Goal: Transaction & Acquisition: Obtain resource

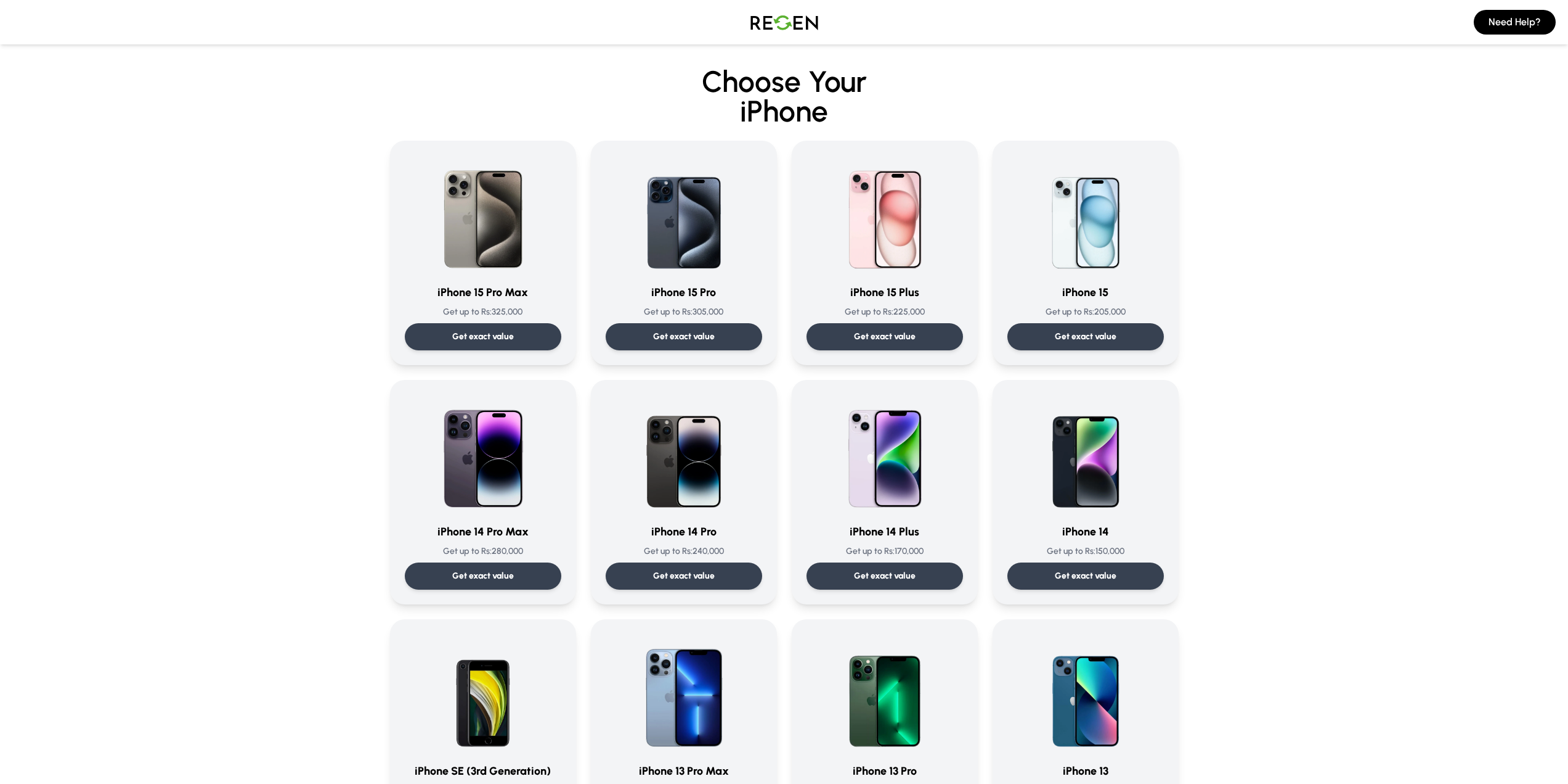
click at [779, 27] on img at bounding box center [784, 22] width 87 height 34
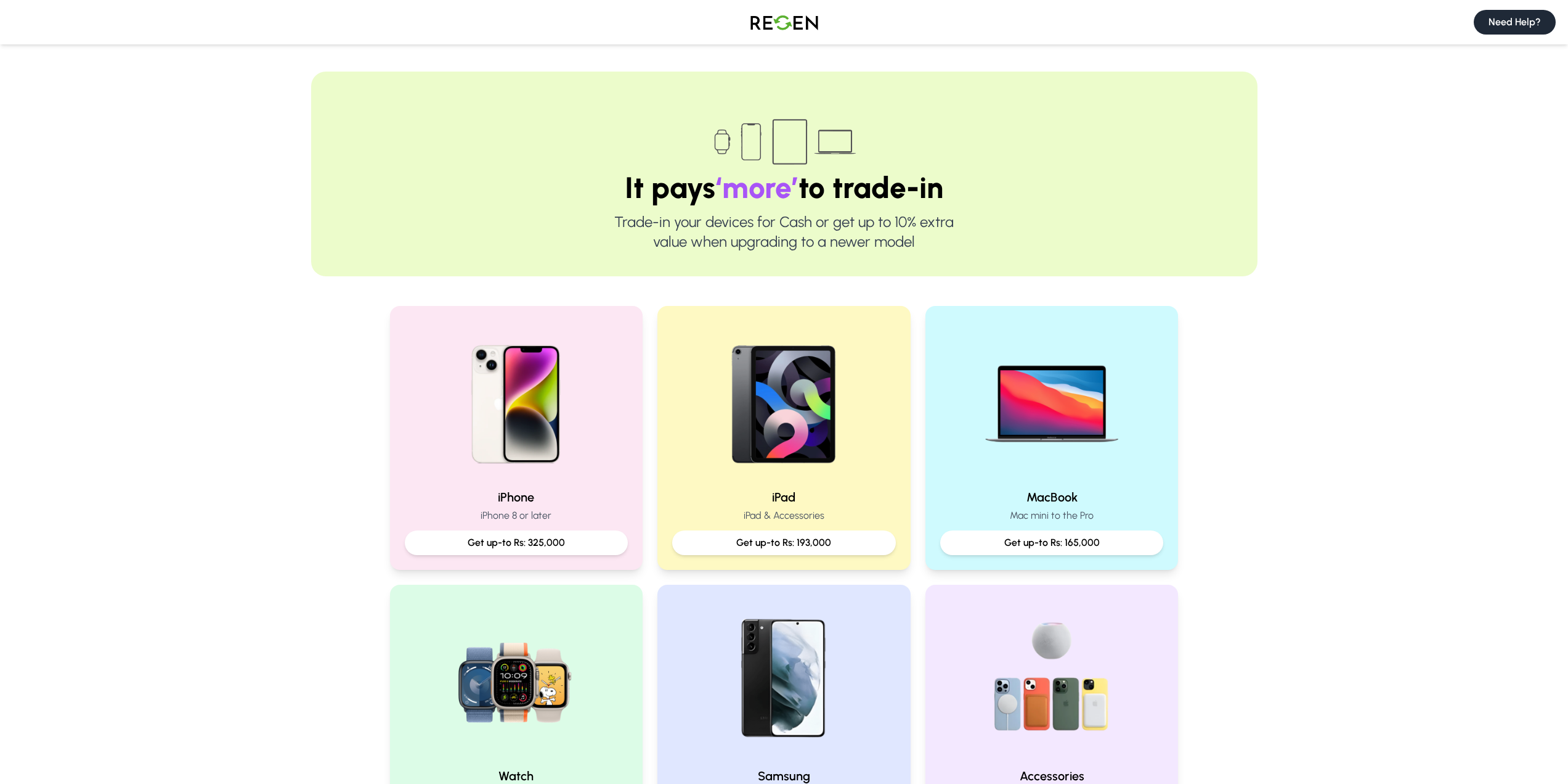
click at [1505, 24] on button "Need Help?" at bounding box center [1514, 22] width 82 height 24
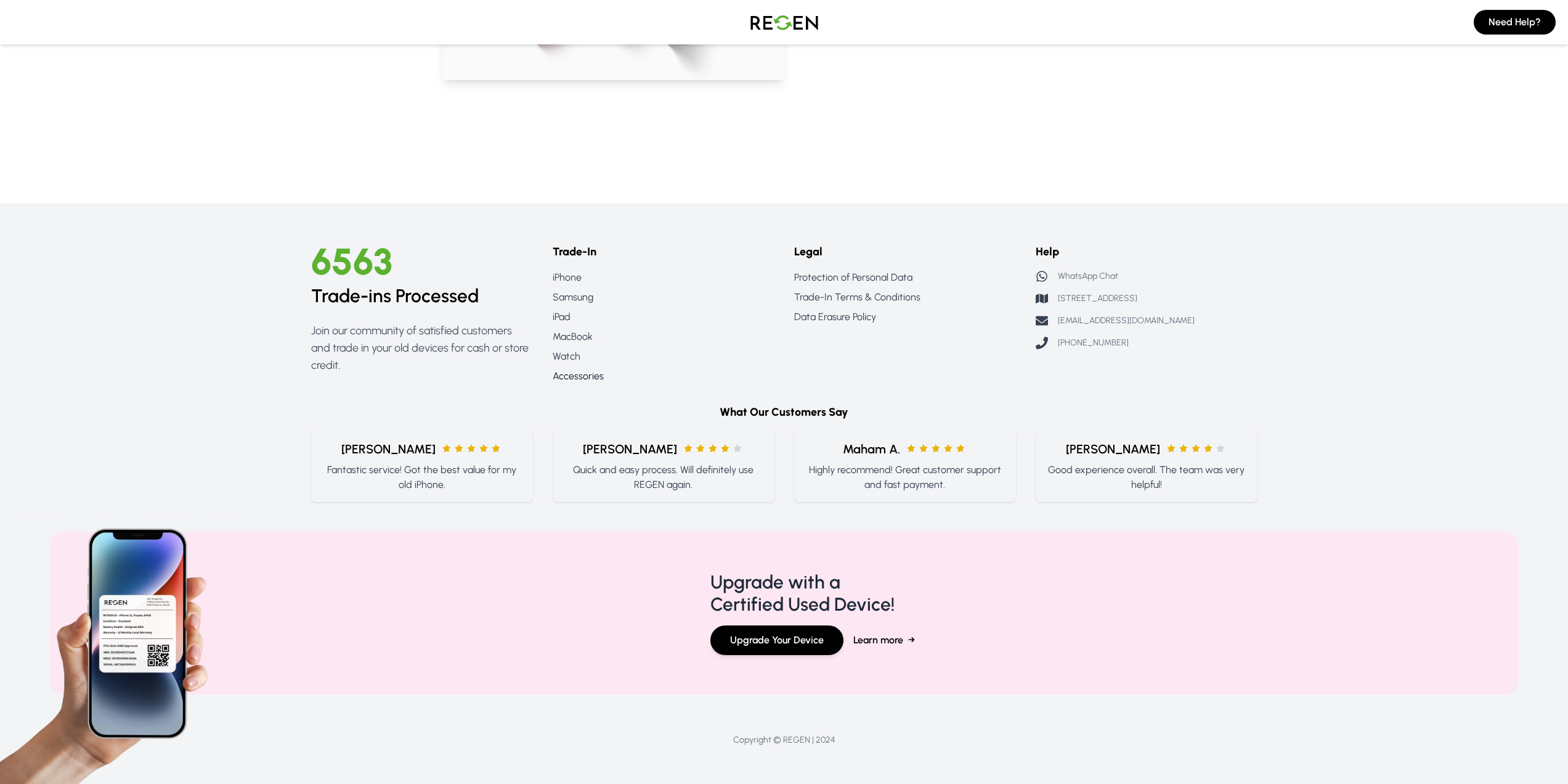
scroll to position [926, 0]
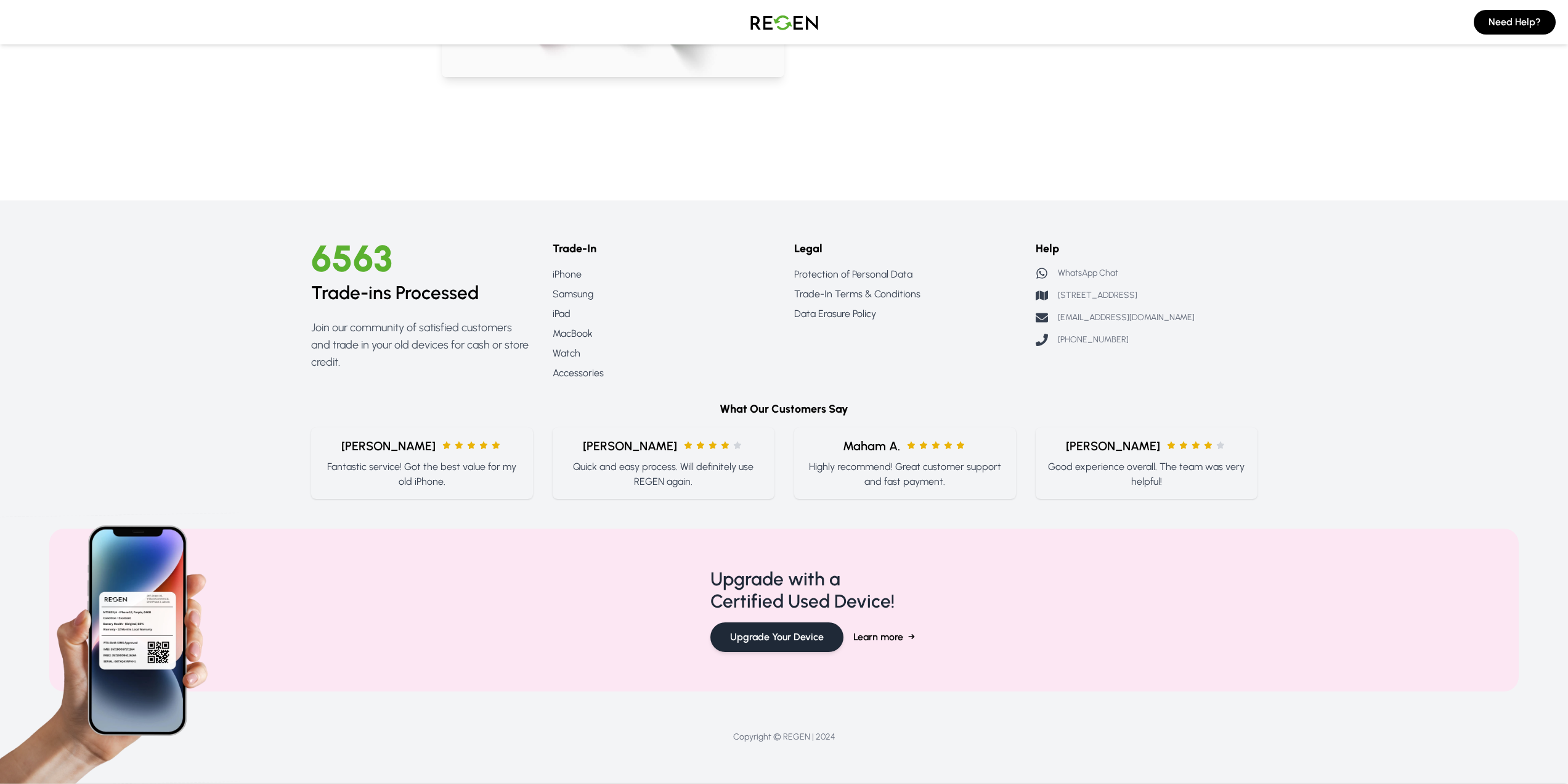
click at [737, 636] on button "Upgrade Your Device" at bounding box center [777, 637] width 133 height 29
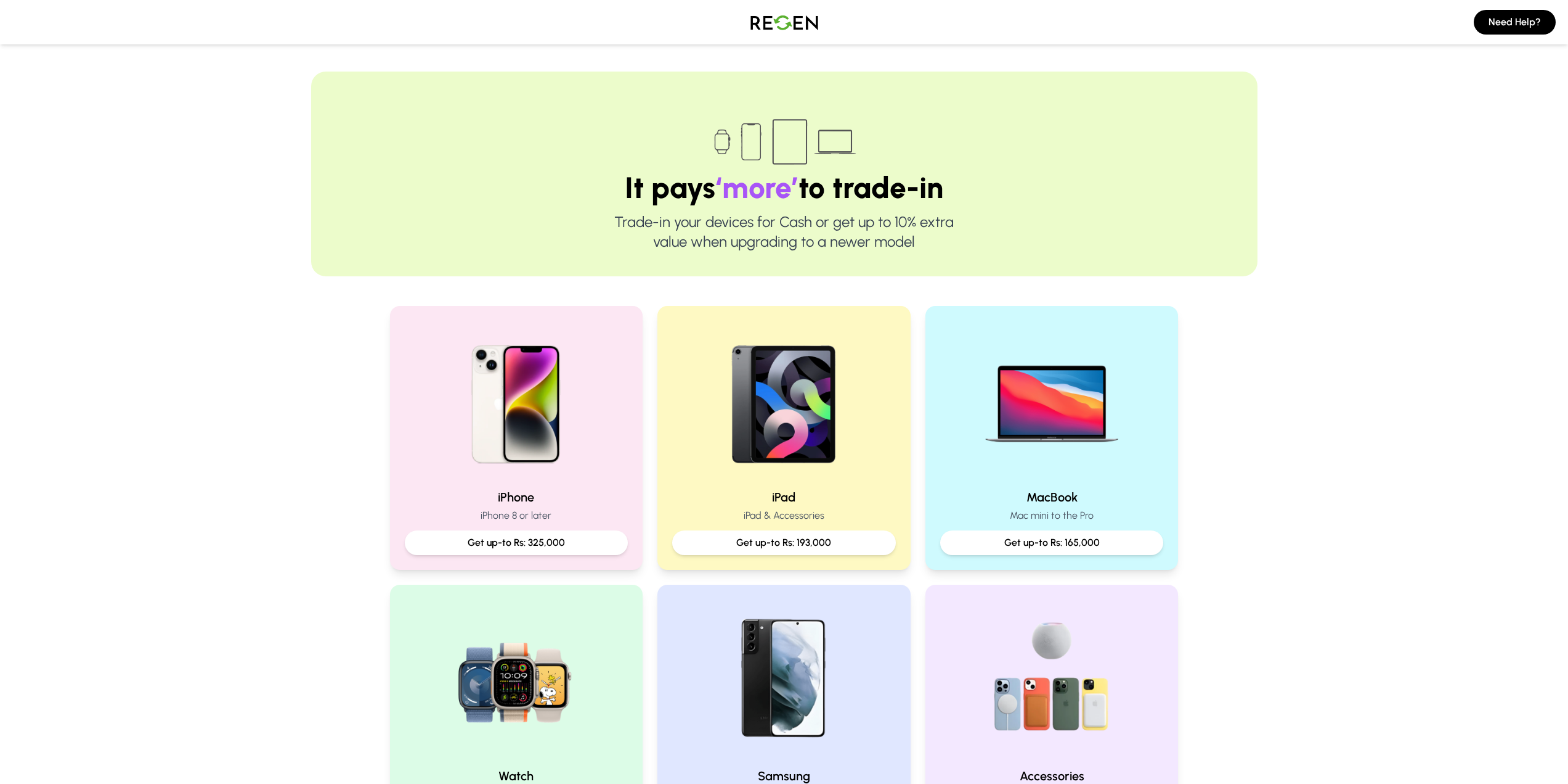
scroll to position [124, 0]
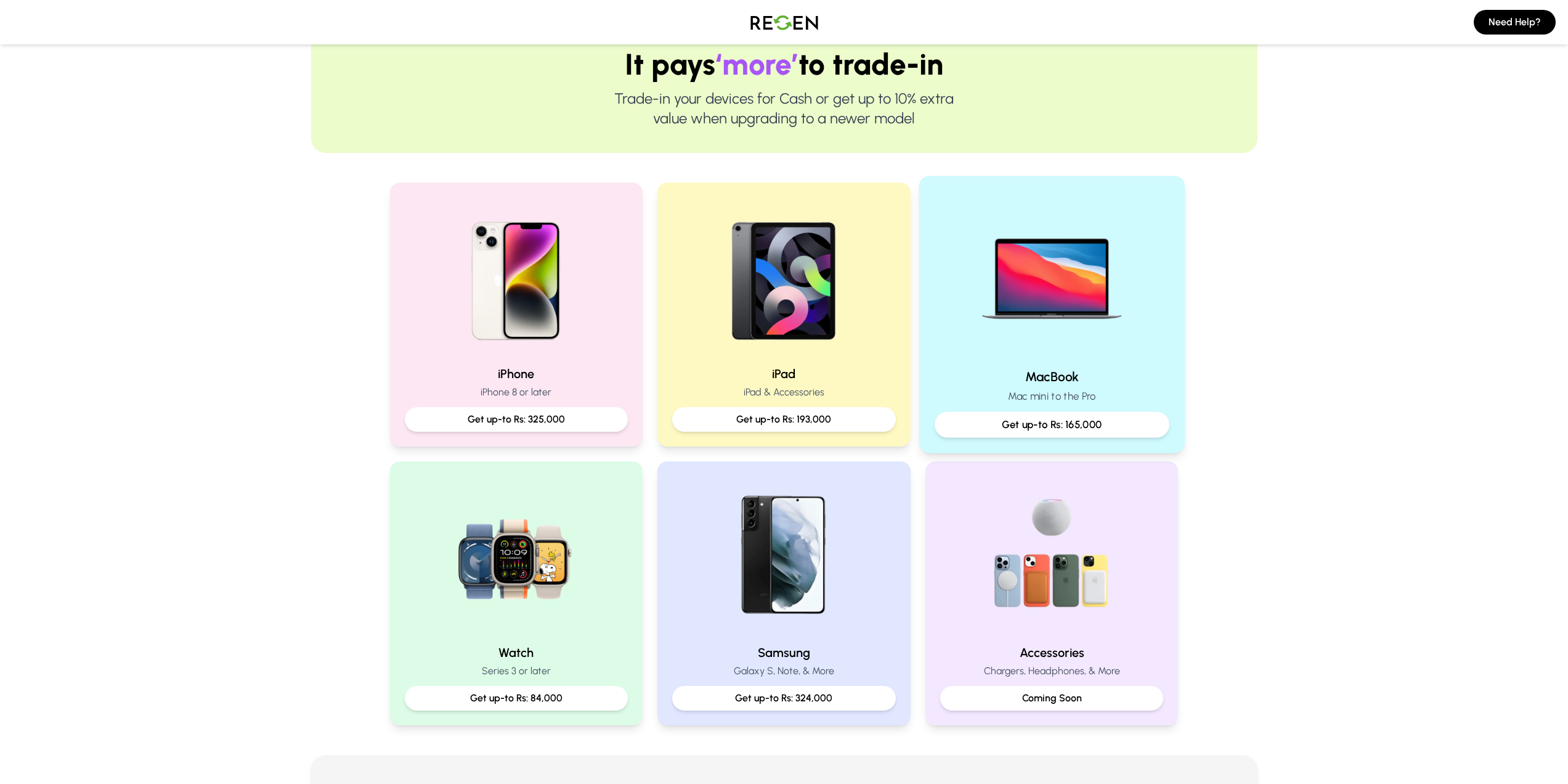
click at [1023, 419] on p "Get up-to Rs: 165,000" at bounding box center [1052, 424] width 214 height 15
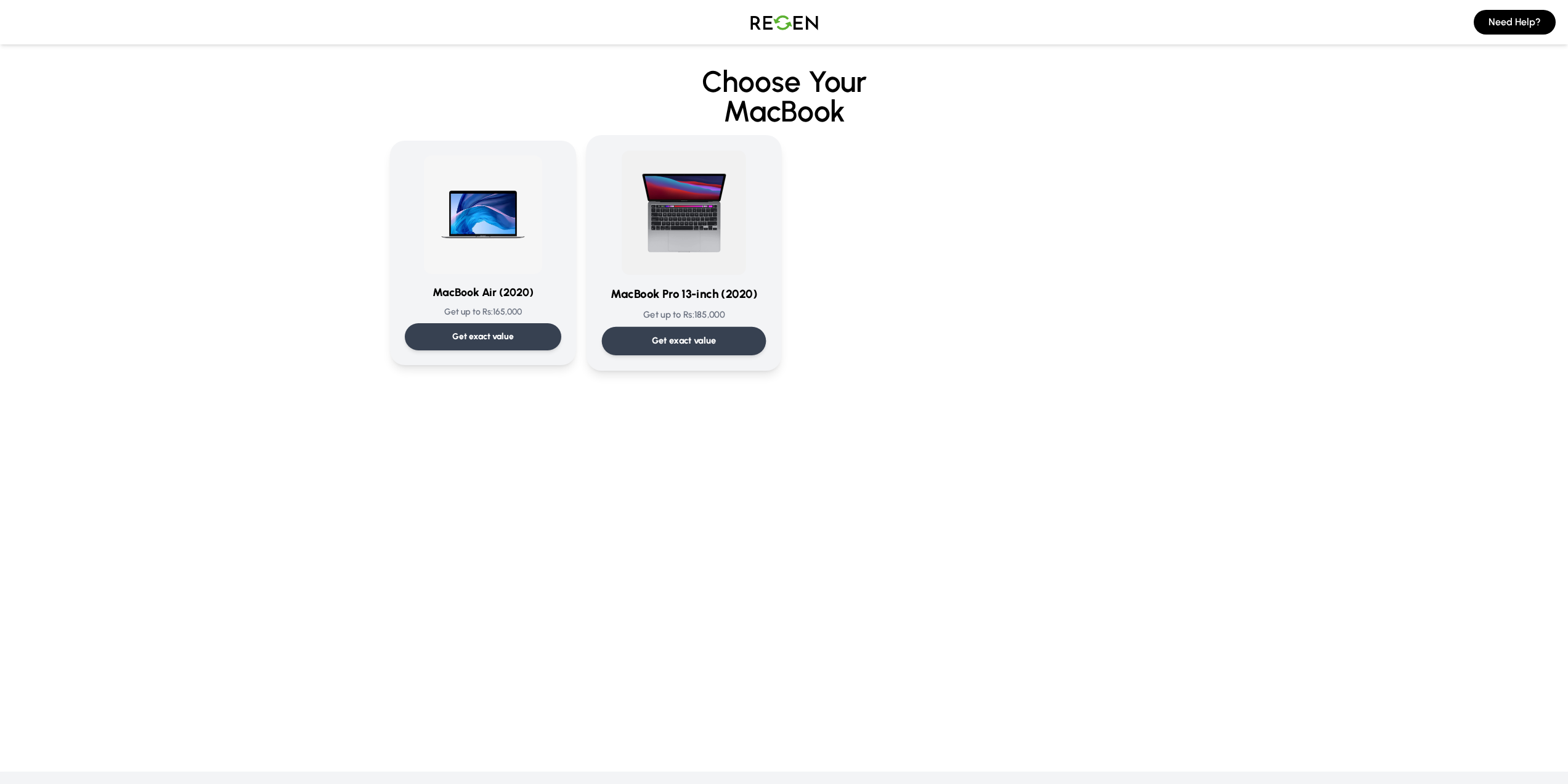
click at [712, 348] on div "Get exact value" at bounding box center [684, 341] width 165 height 29
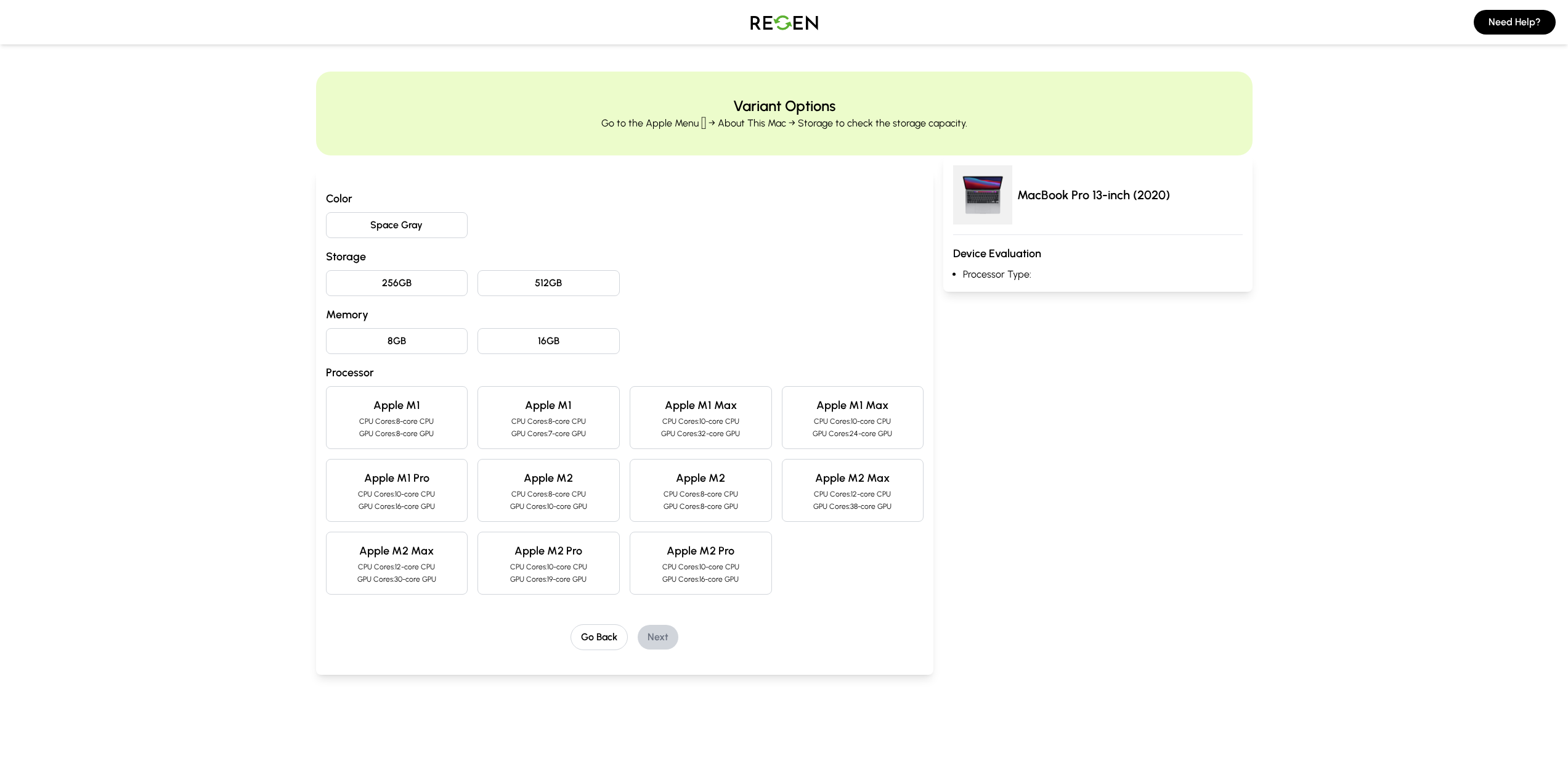
click at [420, 234] on button "Space Gray" at bounding box center [397, 225] width 142 height 26
click at [428, 283] on button "256GB" at bounding box center [397, 283] width 142 height 26
click at [435, 336] on button "8GB" at bounding box center [397, 341] width 142 height 26
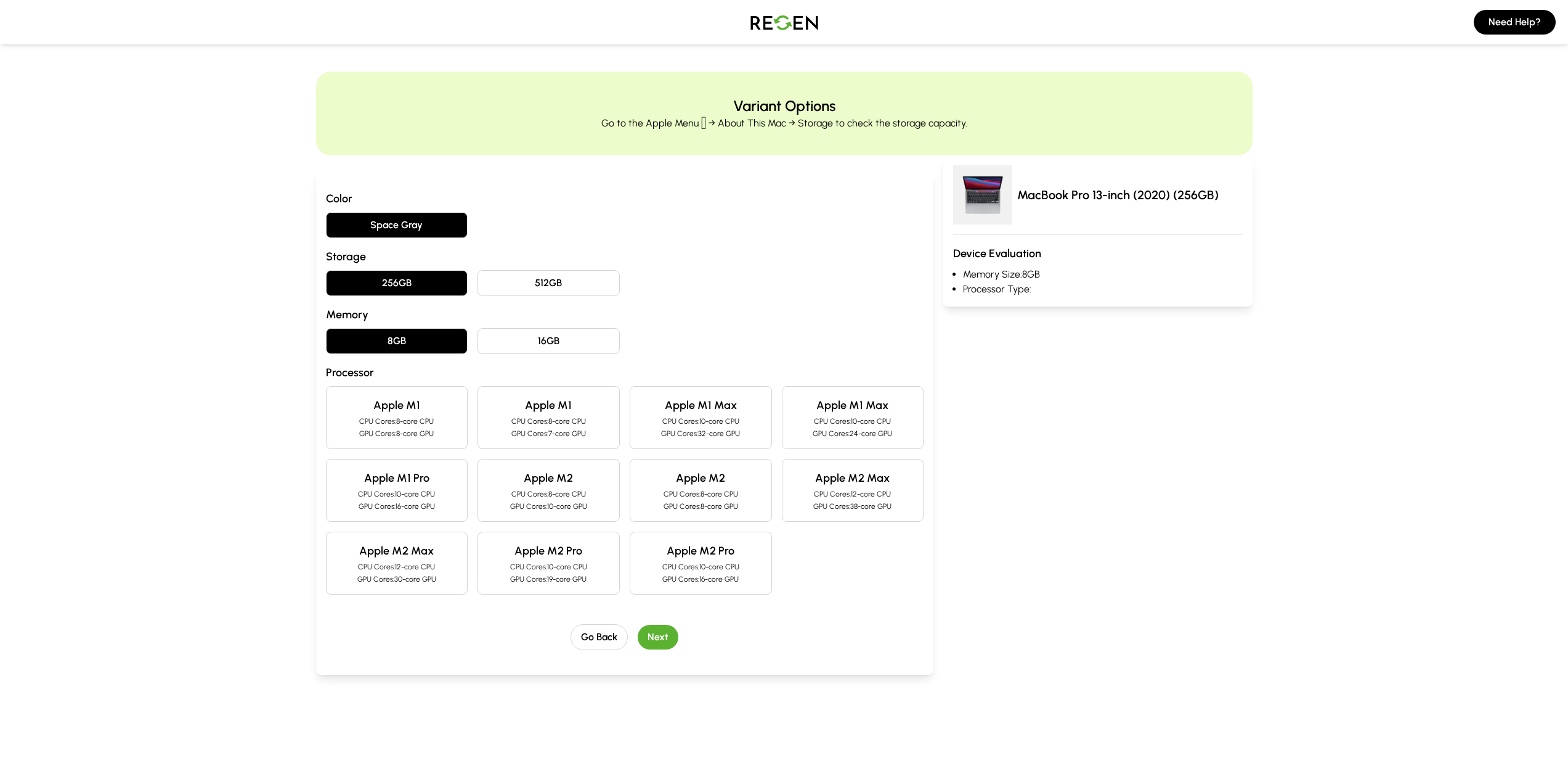
click at [437, 402] on h4 "Apple M1" at bounding box center [397, 405] width 121 height 18
click at [430, 501] on div "Apple M1 Pro CPU Cores: 10-core CPU GPU Cores: 16-core GPU" at bounding box center [397, 490] width 142 height 63
click at [392, 420] on p "CPU Cores: 8-core CPU" at bounding box center [397, 421] width 121 height 10
click at [661, 633] on button "Next" at bounding box center [658, 636] width 40 height 24
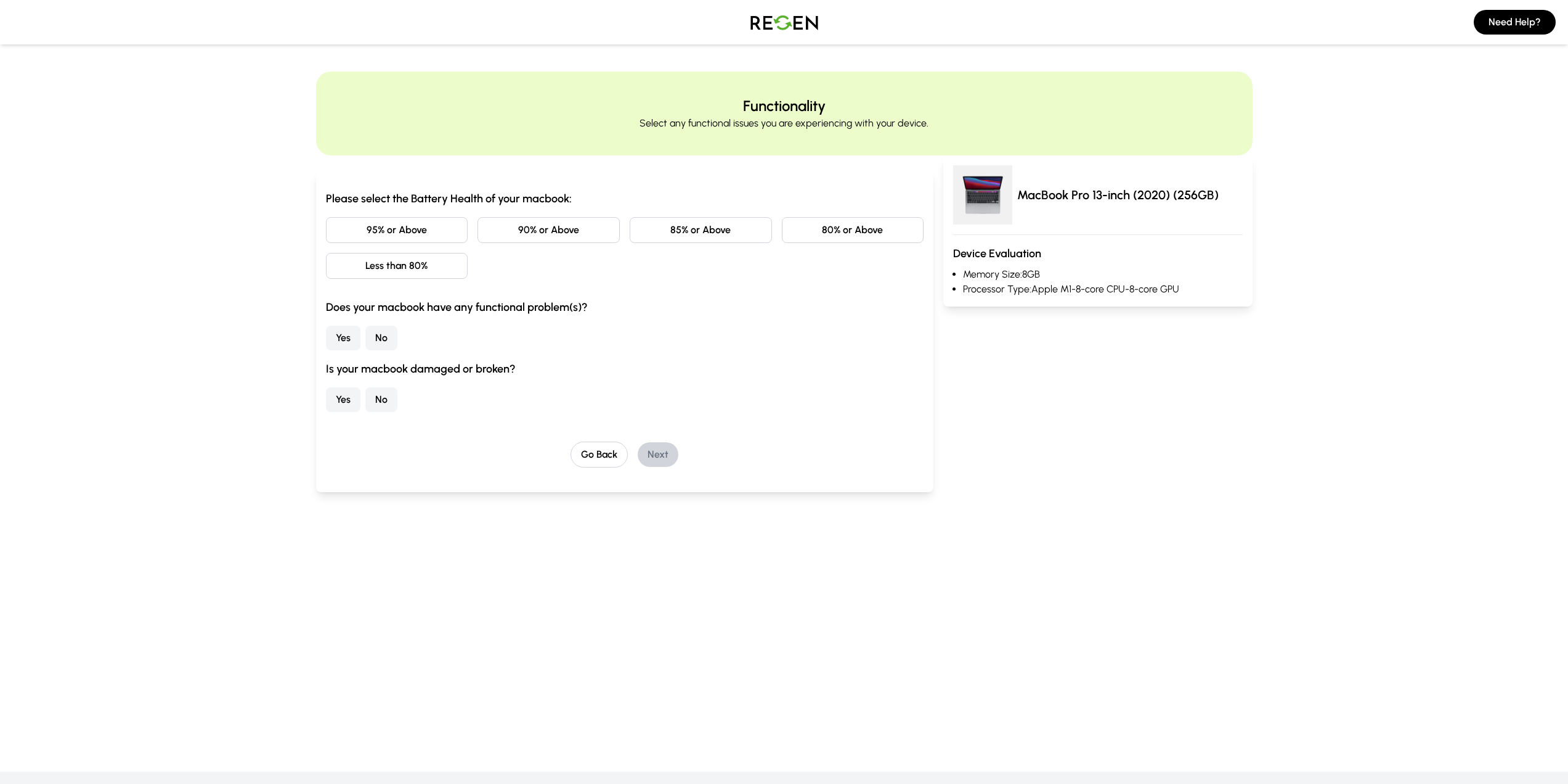
click at [541, 236] on button "90% or Above" at bounding box center [548, 230] width 142 height 26
click at [369, 342] on button "No" at bounding box center [382, 337] width 32 height 24
drag, startPoint x: 375, startPoint y: 386, endPoint x: 387, endPoint y: 396, distance: 15.6
click at [377, 388] on div "Is your macbook damaged or broken? Yes No" at bounding box center [626, 386] width 599 height 52
click at [388, 396] on button "No" at bounding box center [382, 399] width 32 height 24
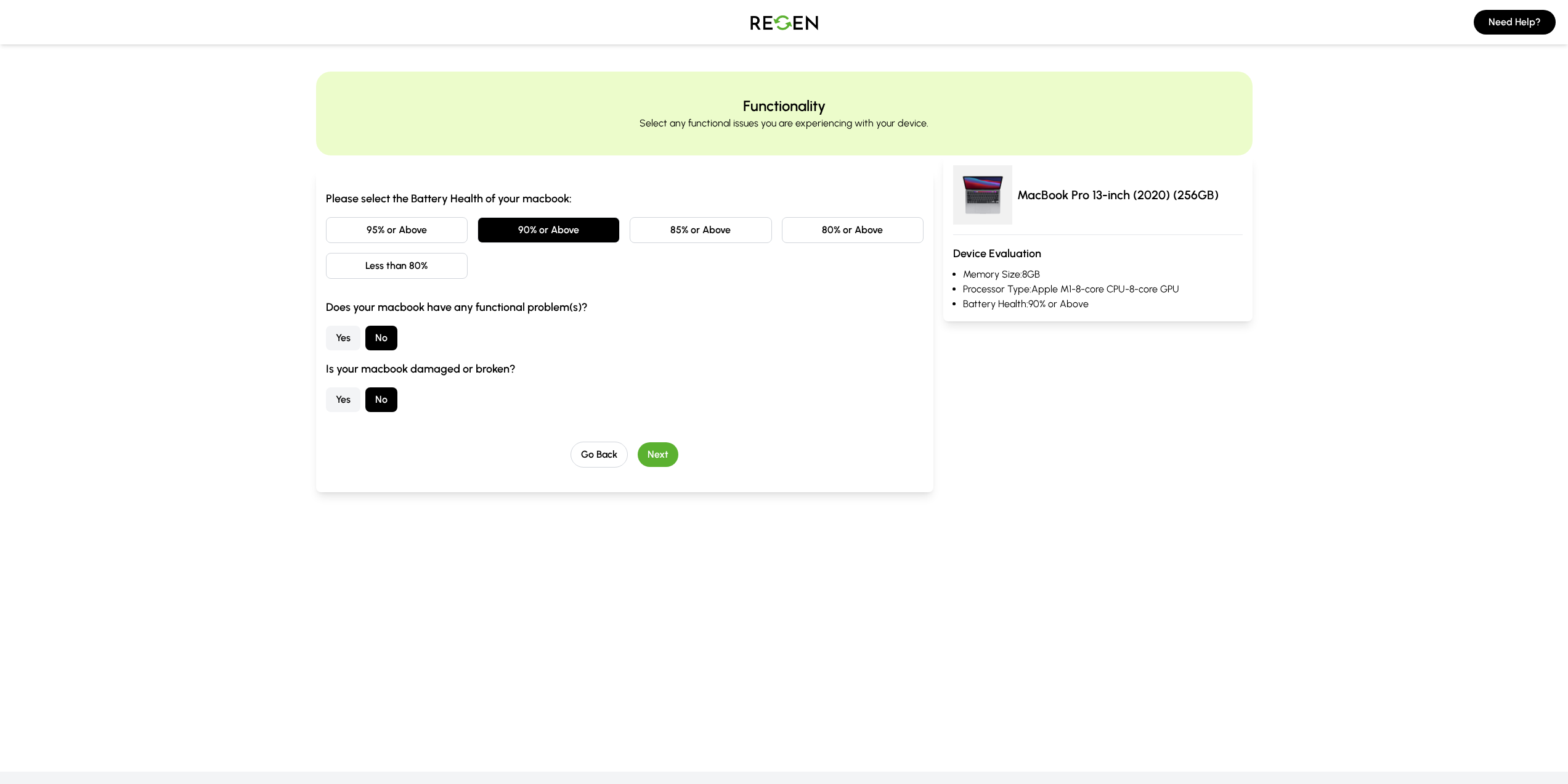
click at [658, 451] on button "Next" at bounding box center [658, 454] width 40 height 24
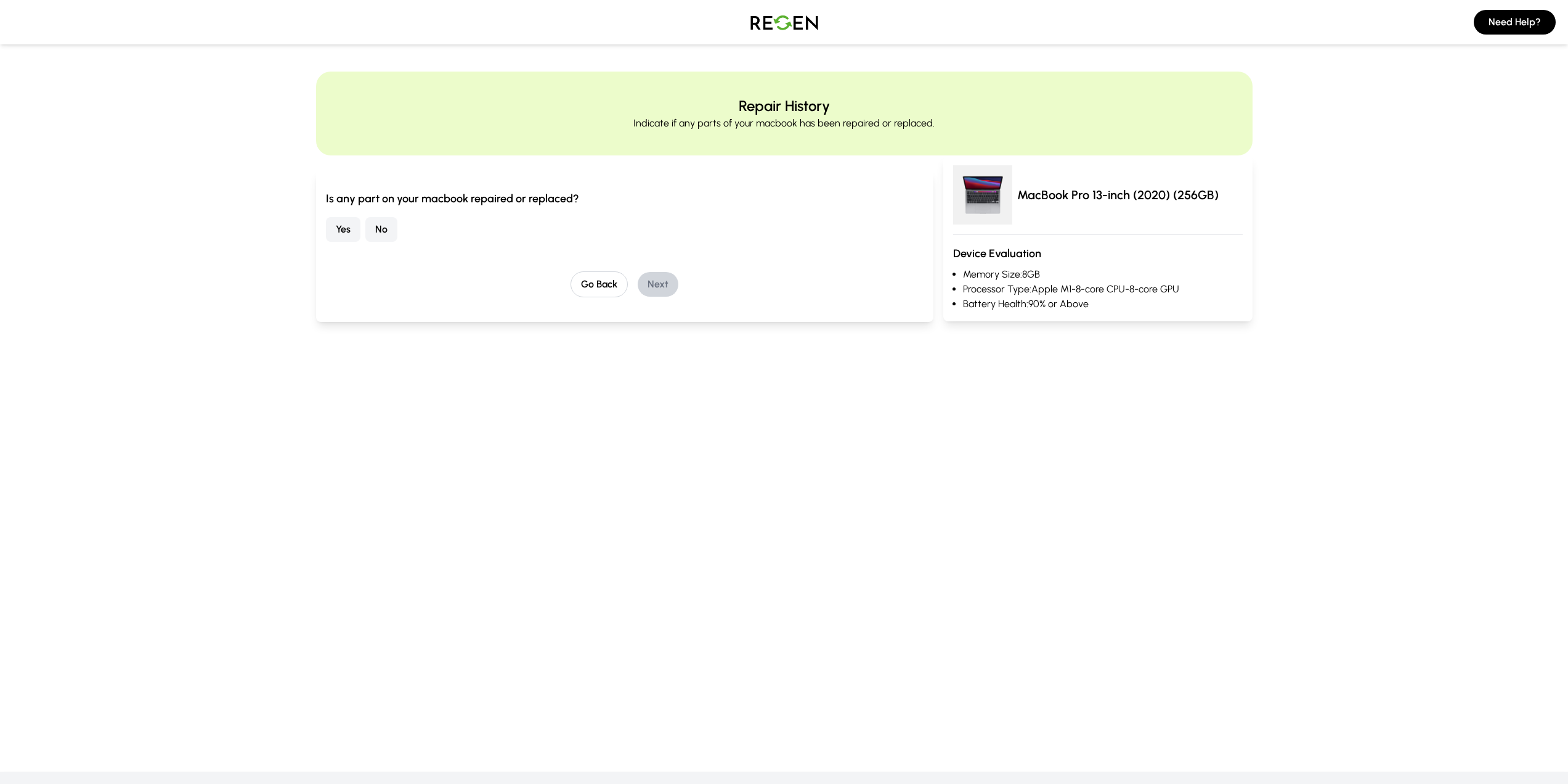
click at [385, 229] on button "No" at bounding box center [382, 229] width 32 height 24
click at [650, 280] on button "Next" at bounding box center [658, 283] width 40 height 24
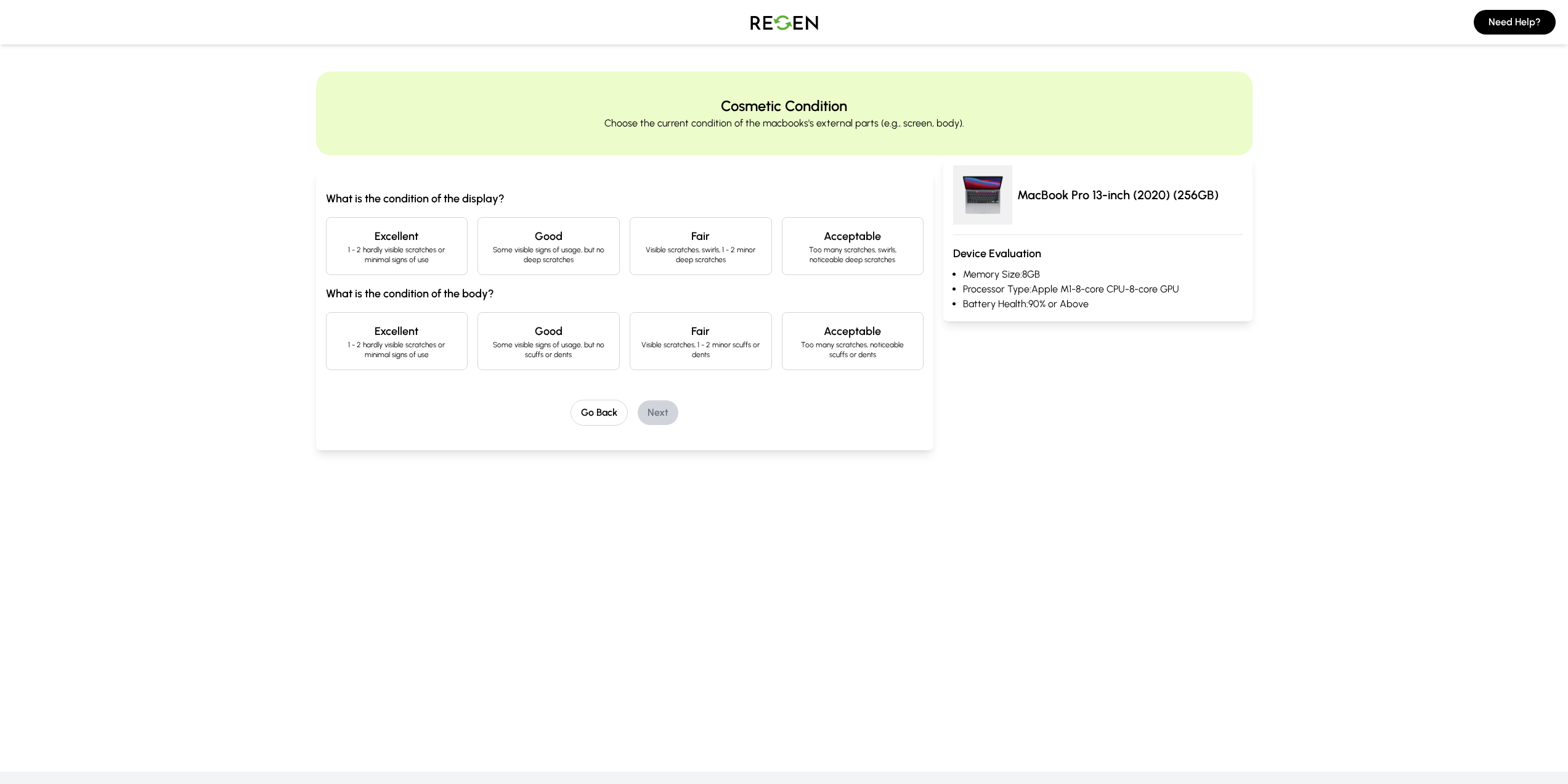
click at [451, 262] on p "1 - 2 hardly visible scratches or minimal signs of use" at bounding box center [397, 254] width 121 height 19
click at [393, 343] on p "1 - 2 hardly visible scratches or minimal signs of use" at bounding box center [397, 349] width 121 height 19
click at [666, 412] on button "Next" at bounding box center [658, 412] width 40 height 24
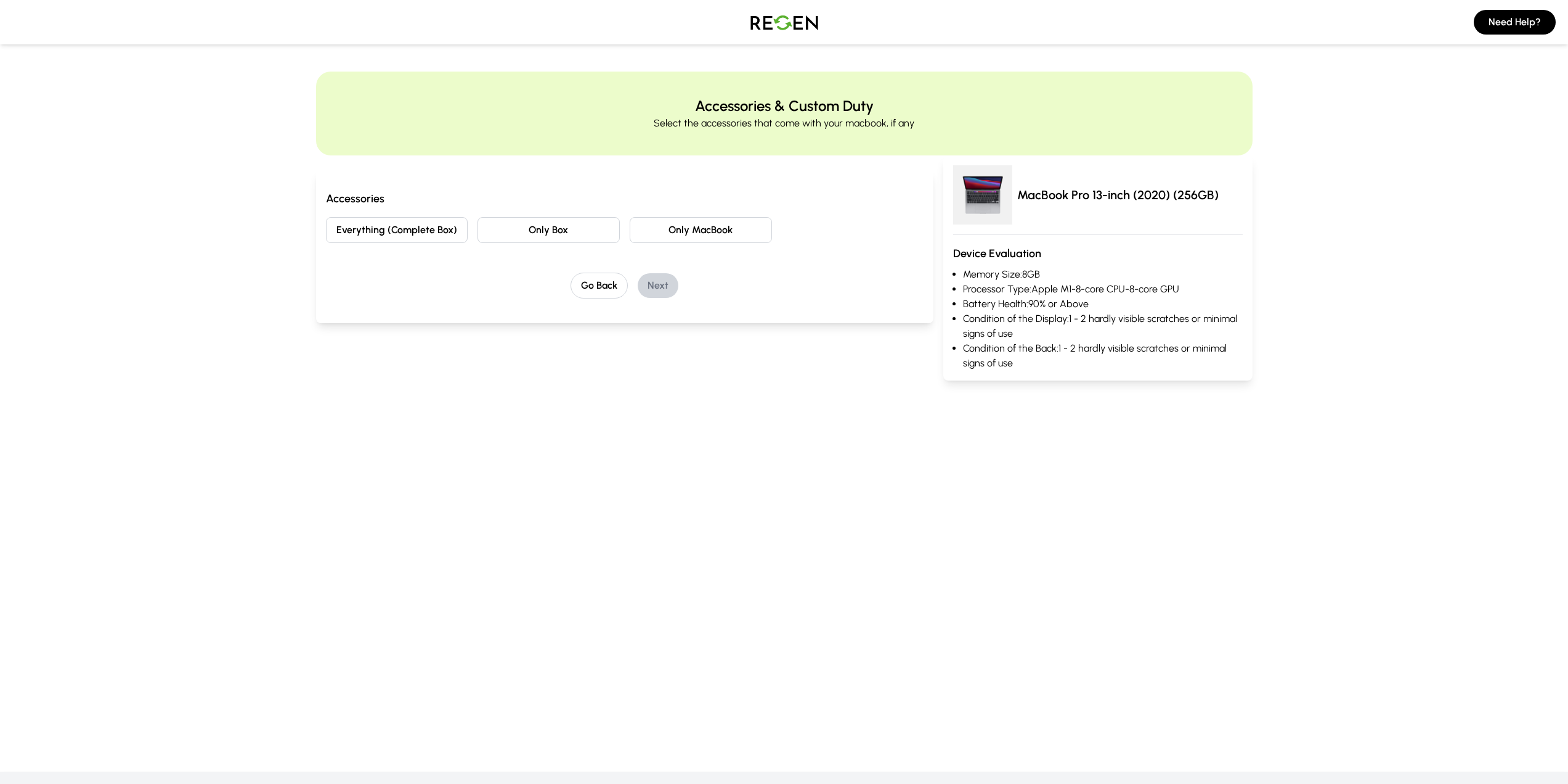
click at [425, 229] on button "Everything (Complete Box)" at bounding box center [397, 230] width 142 height 26
click at [650, 281] on button "Next" at bounding box center [658, 285] width 40 height 24
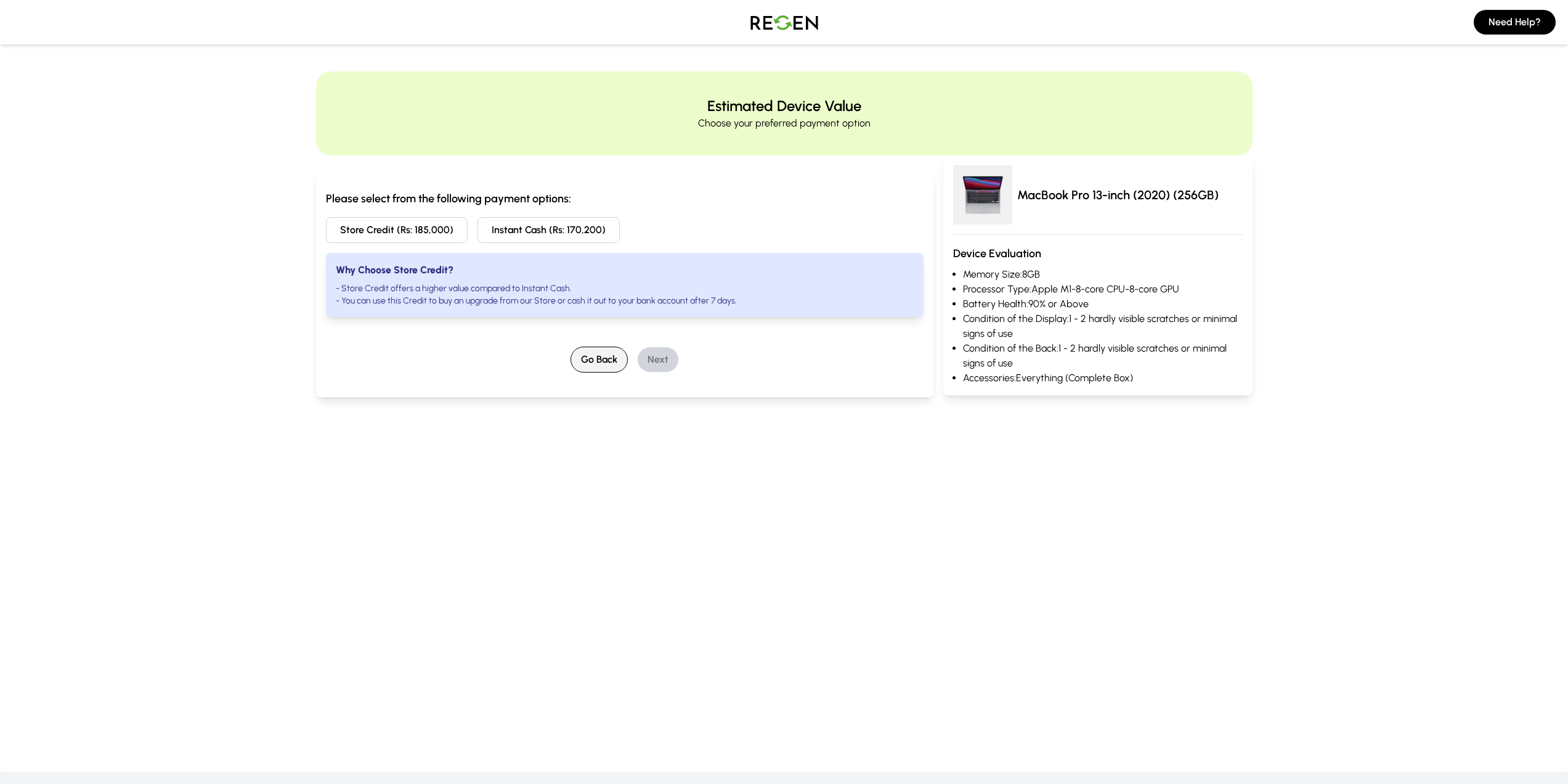
click at [599, 356] on button "Go Back" at bounding box center [599, 359] width 57 height 26
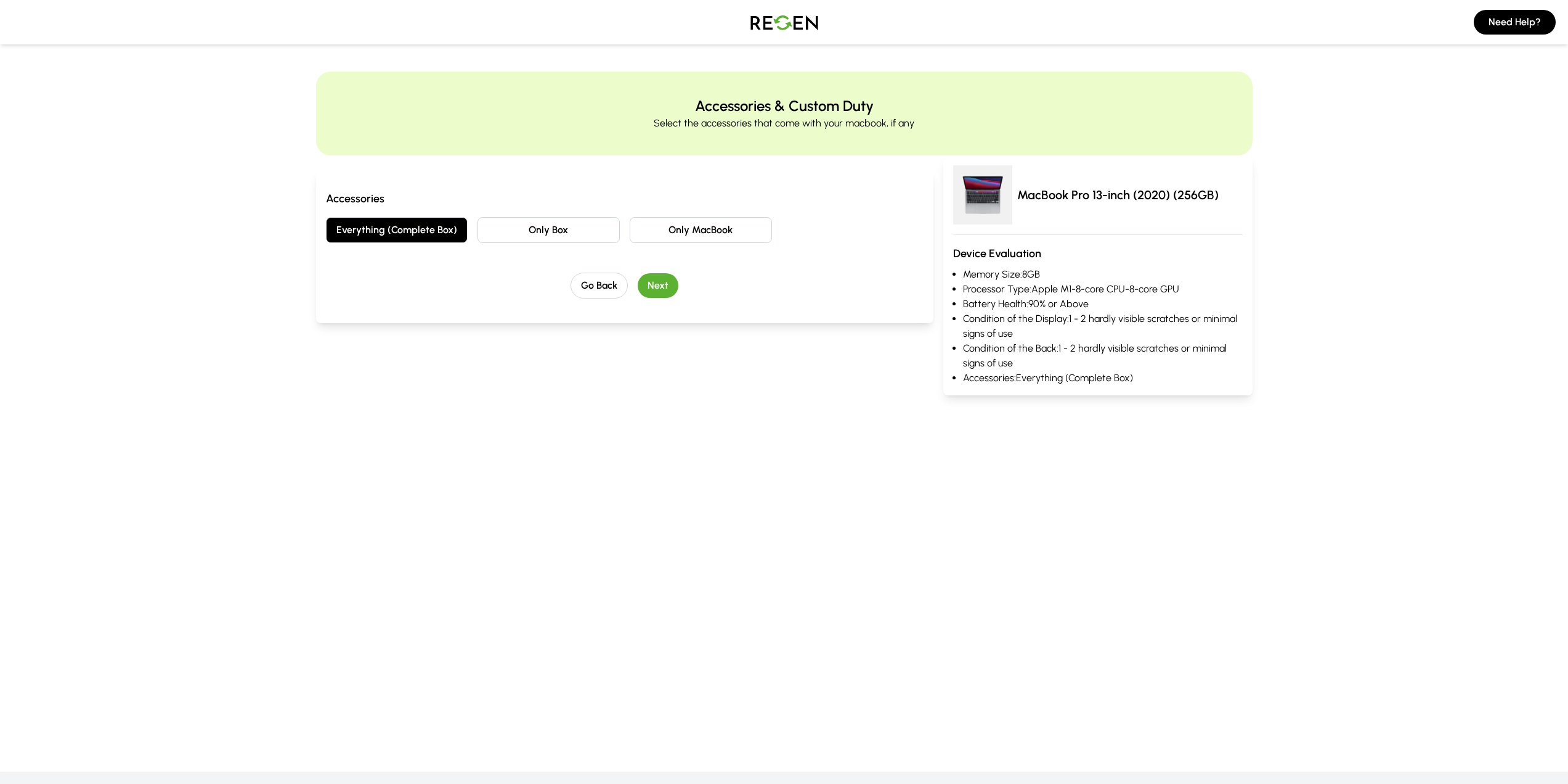
click at [662, 230] on button "Only MacBook" at bounding box center [700, 230] width 142 height 26
click at [663, 285] on button "Next" at bounding box center [658, 285] width 40 height 24
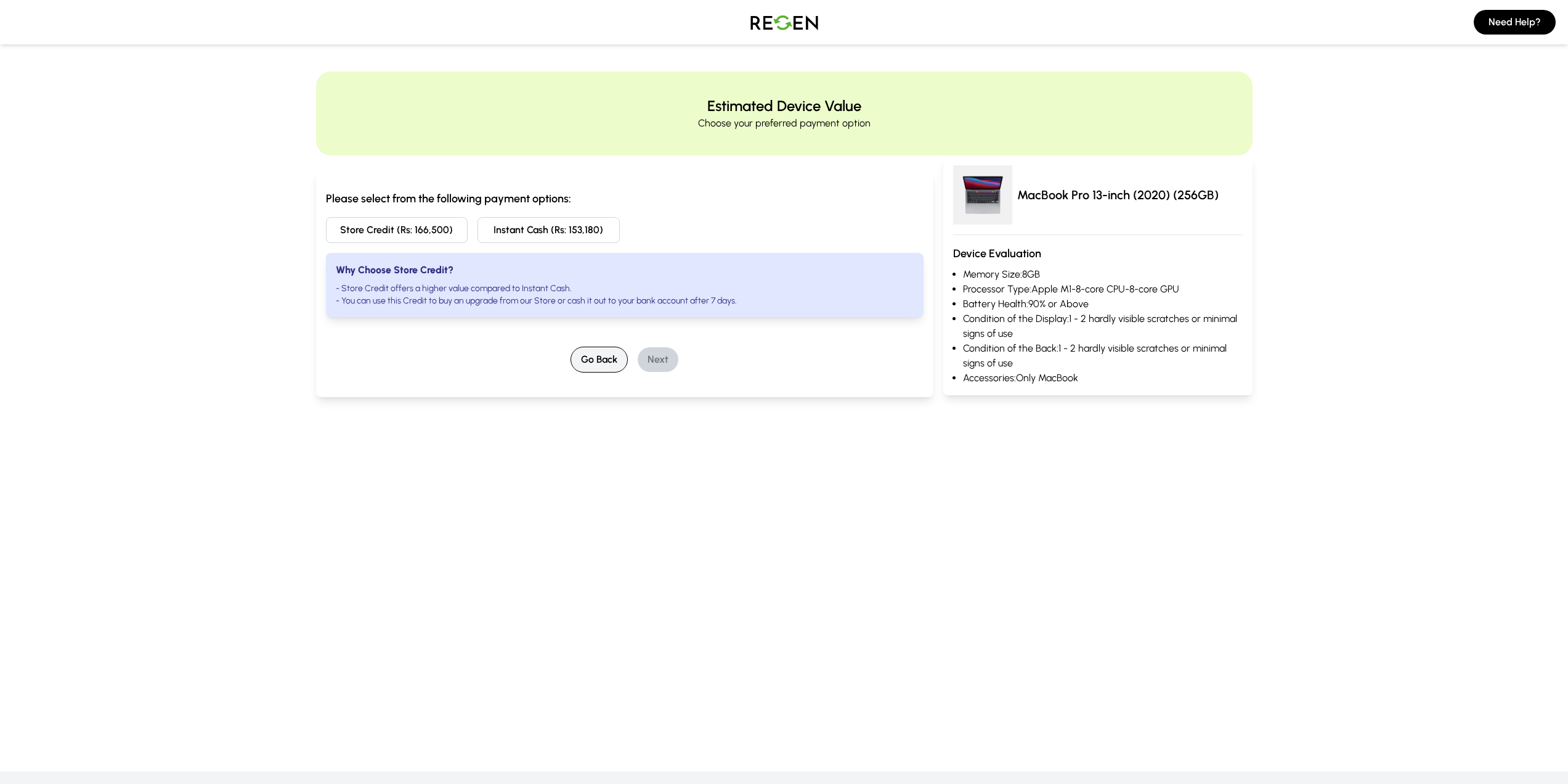
click at [605, 351] on button "Go Back" at bounding box center [599, 359] width 57 height 26
